Goal: Information Seeking & Learning: Understand process/instructions

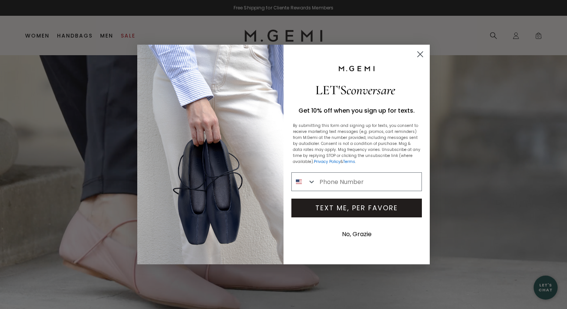
click at [421, 54] on icon "Close dialog" at bounding box center [420, 53] width 5 height 5
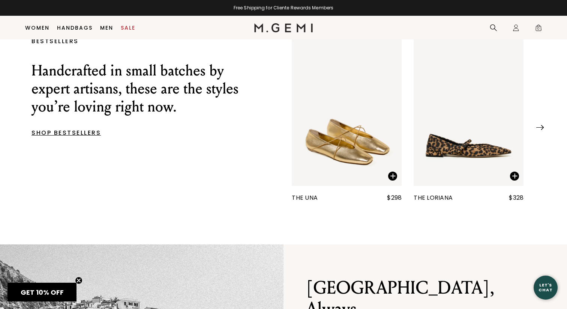
scroll to position [242, 0]
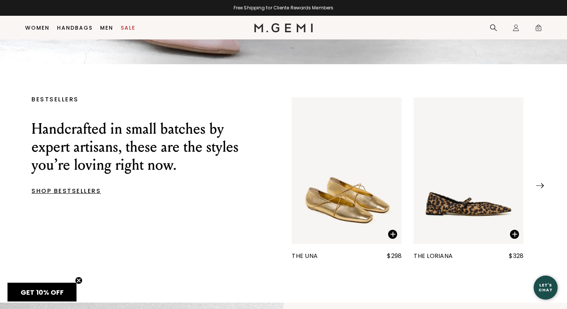
click at [460, 206] on img "1 / 25" at bounding box center [469, 170] width 110 height 147
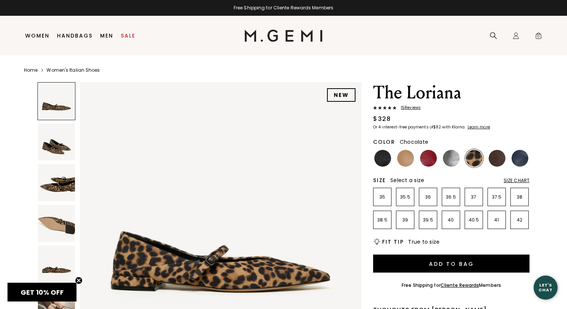
click at [493, 156] on img at bounding box center [497, 158] width 17 height 17
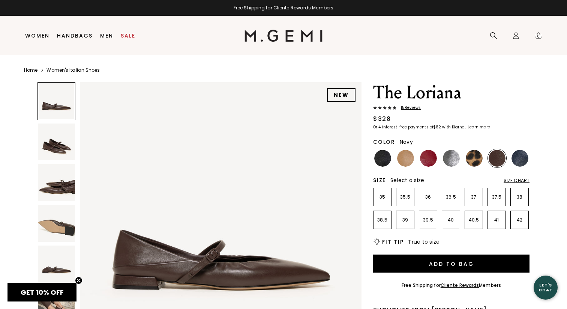
click at [521, 158] on img at bounding box center [520, 158] width 17 height 17
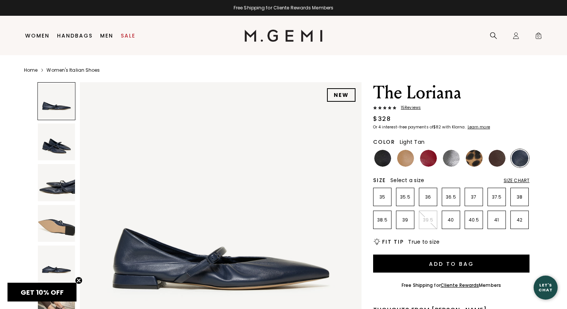
click at [405, 157] on img at bounding box center [405, 158] width 17 height 17
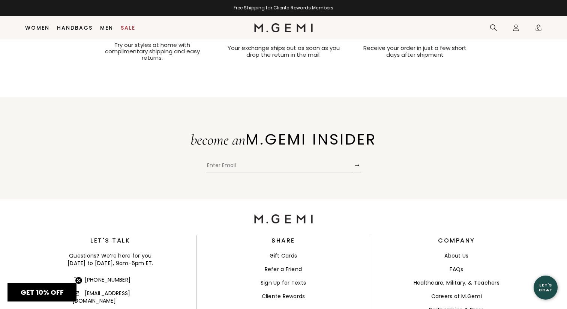
scroll to position [2671, 0]
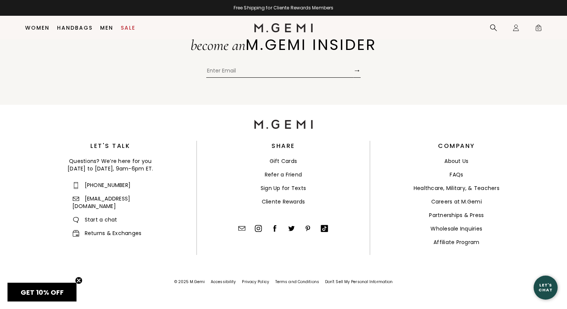
click at [133, 229] on link "Returns & Exchanges" at bounding box center [106, 233] width 69 height 8
